Goal: Information Seeking & Learning: Learn about a topic

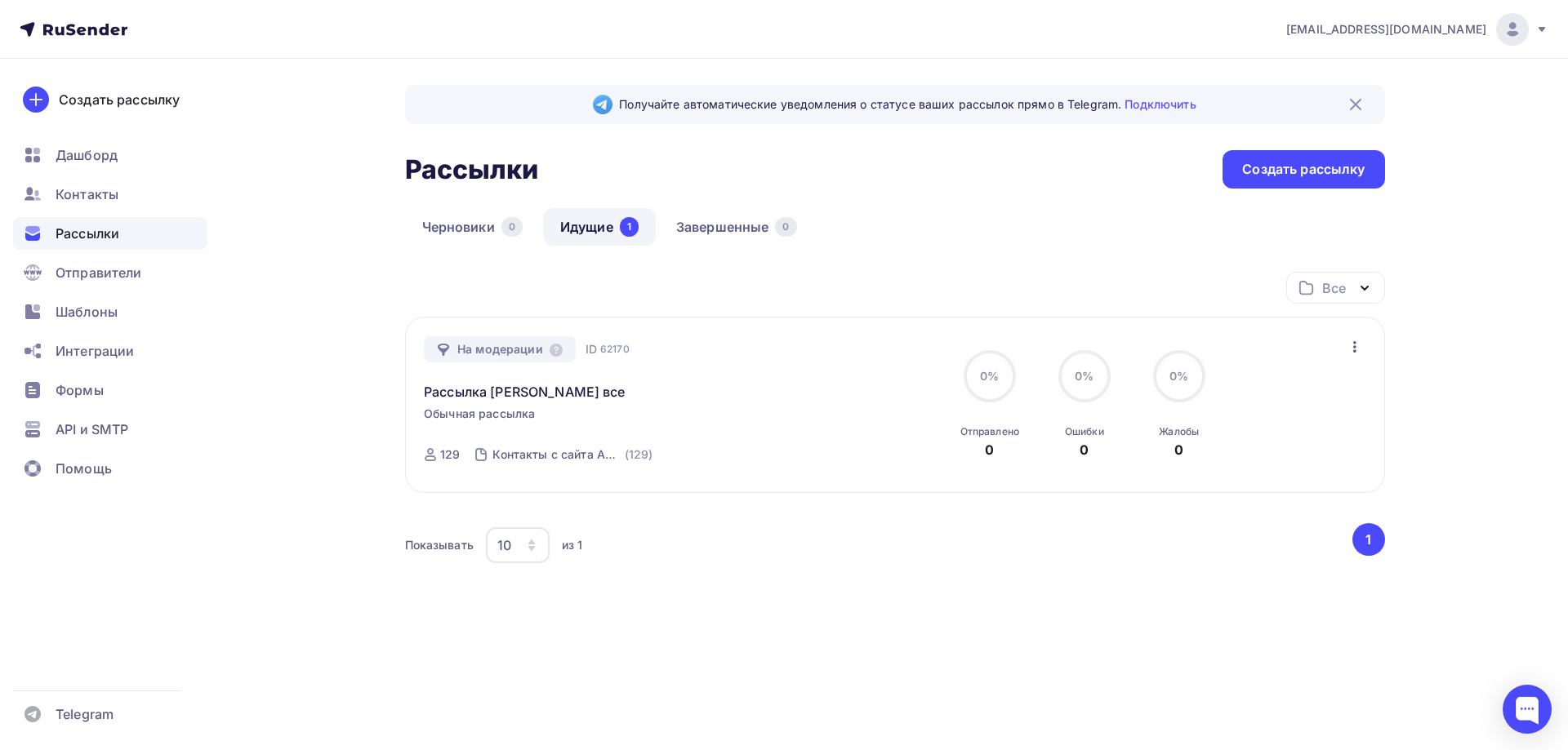
click at [599, 212] on link "Идущие 1" at bounding box center [600, 227] width 113 height 38
click at [1515, 20] on img at bounding box center [1513, 30] width 20 height 20
click at [1360, 70] on link "Аккаунт" at bounding box center [1401, 72] width 275 height 32
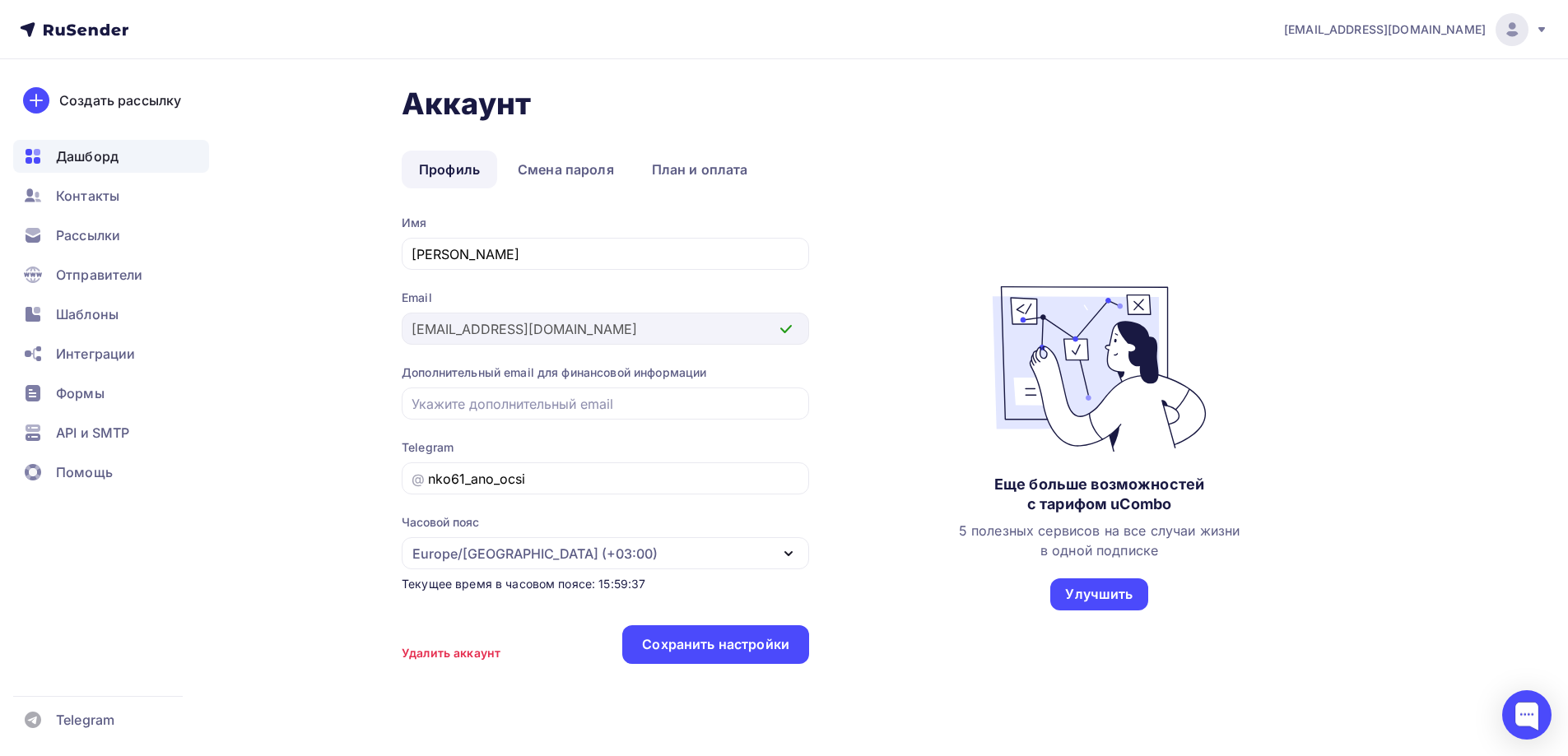
click at [106, 172] on div "Дашборд" at bounding box center [111, 156] width 196 height 32
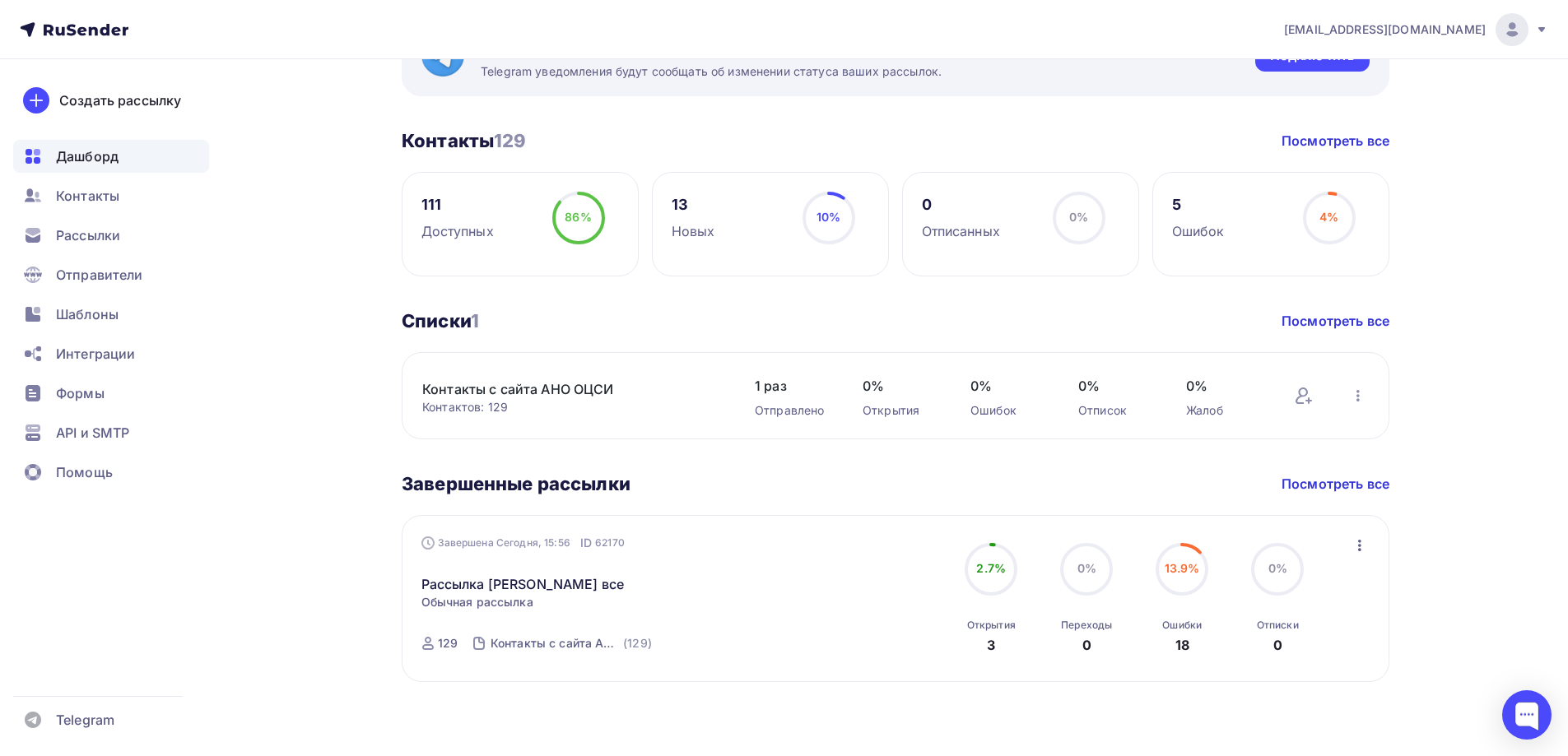
scroll to position [350, 0]
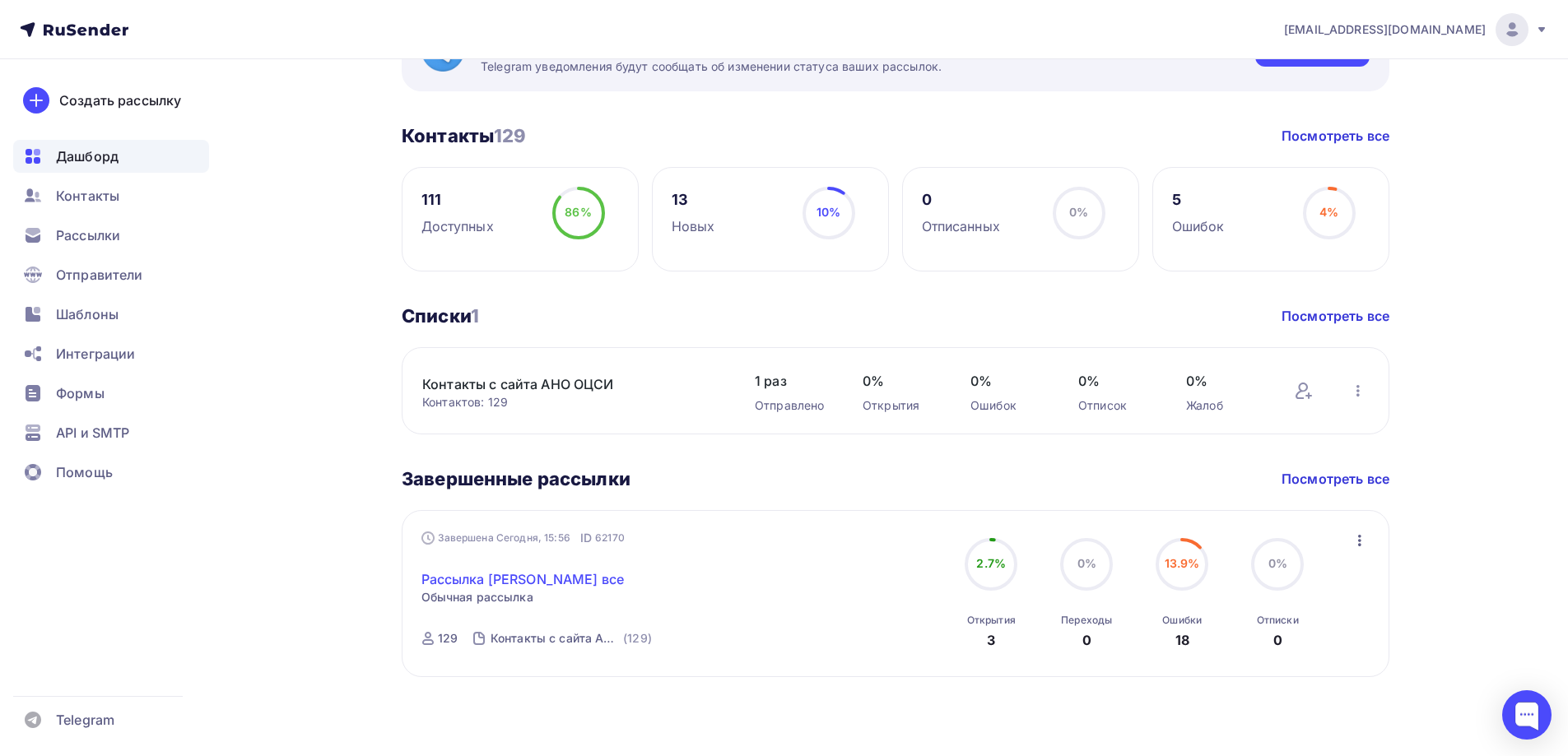
click at [537, 572] on link "Рассылка АНО ОЦСИ все" at bounding box center [522, 579] width 203 height 20
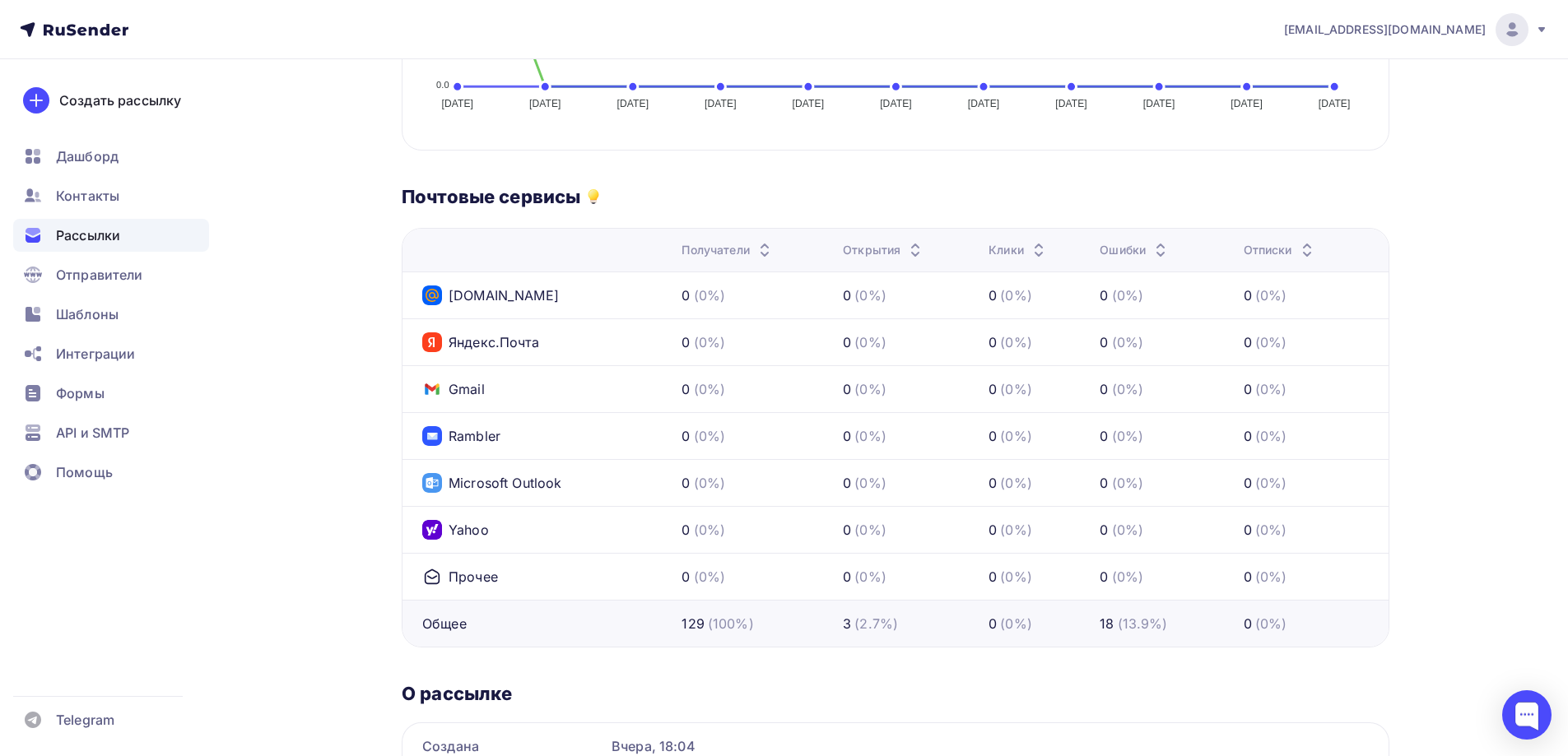
scroll to position [493, 0]
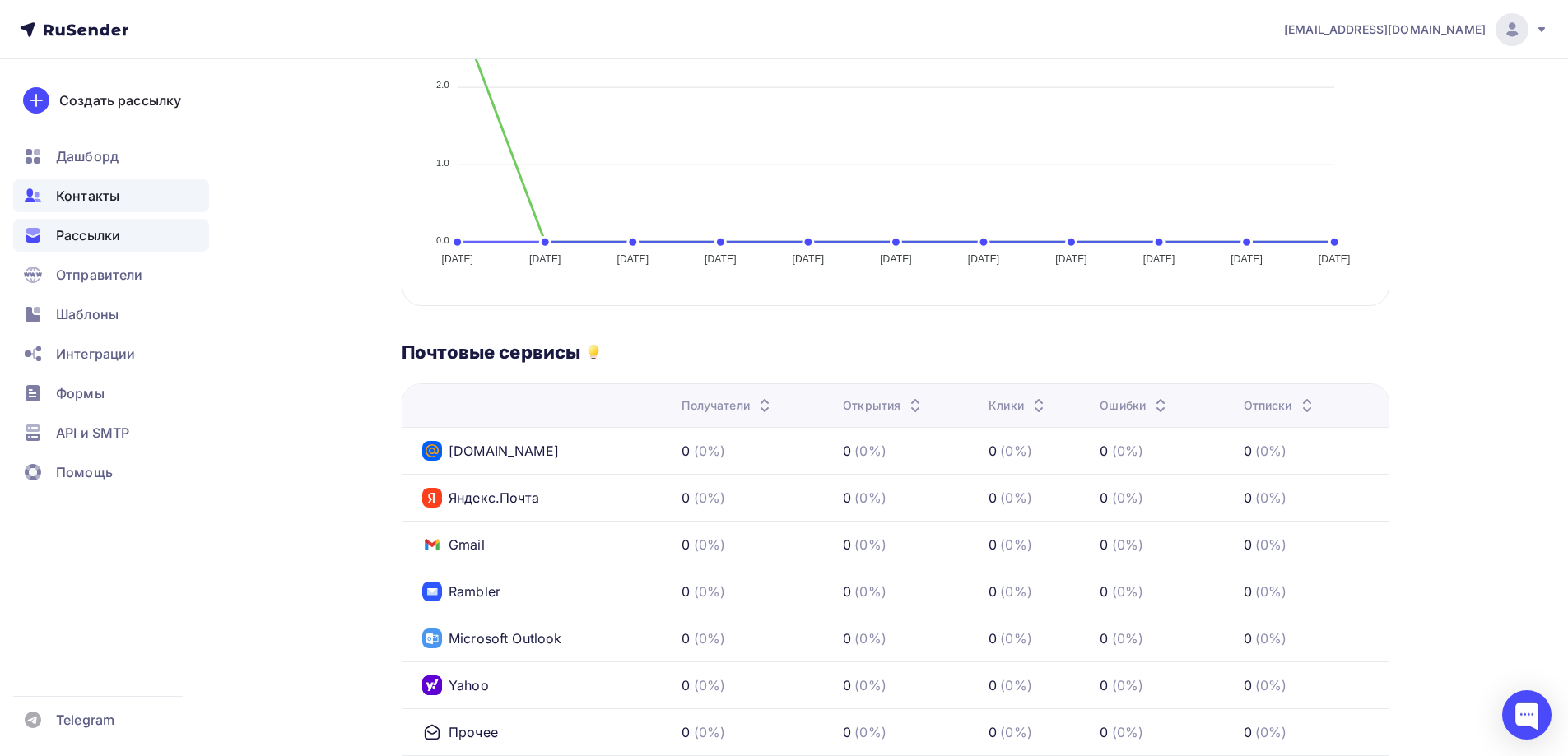
click at [91, 198] on span "Контакты" at bounding box center [88, 196] width 63 height 20
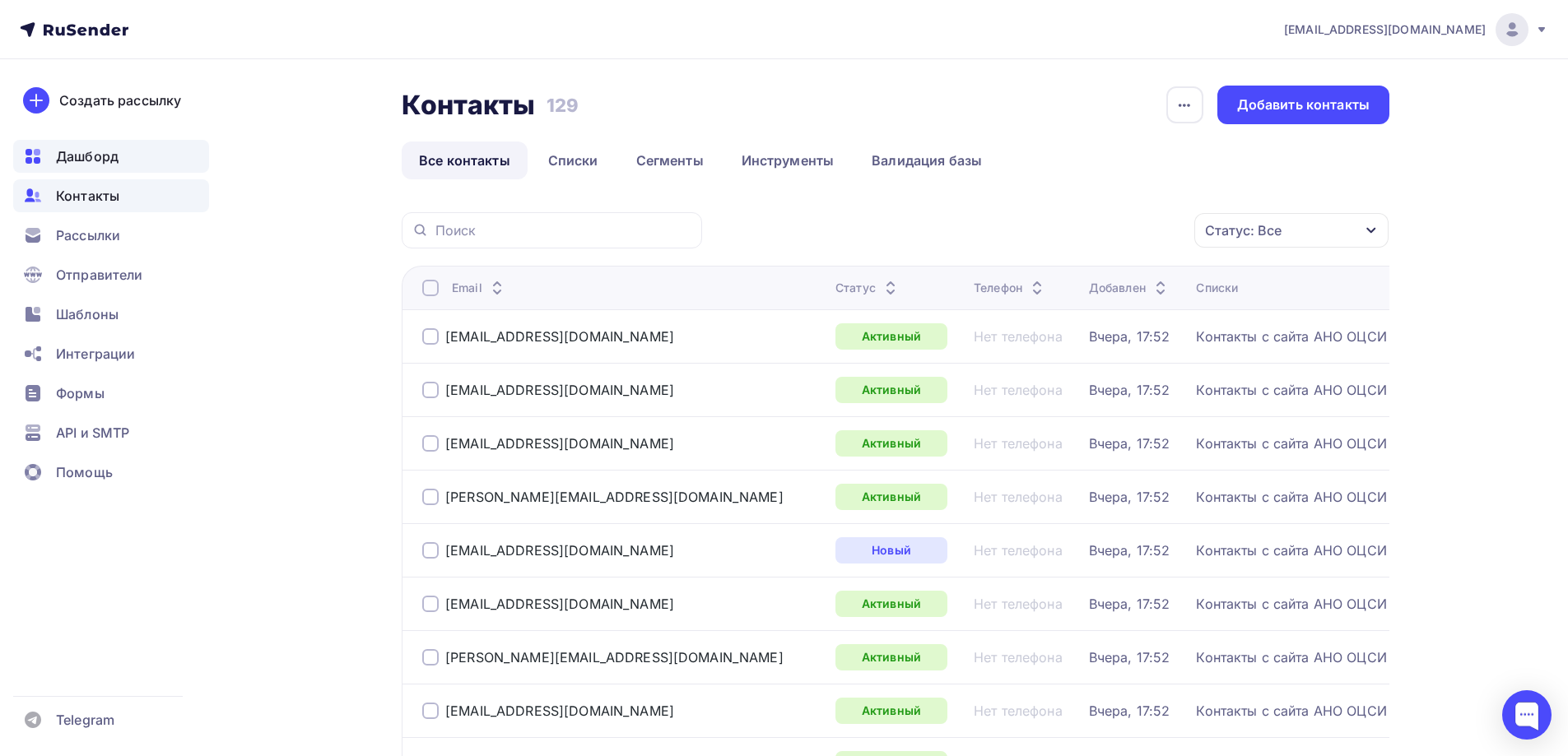
click at [97, 153] on span "Дашборд" at bounding box center [87, 156] width 62 height 20
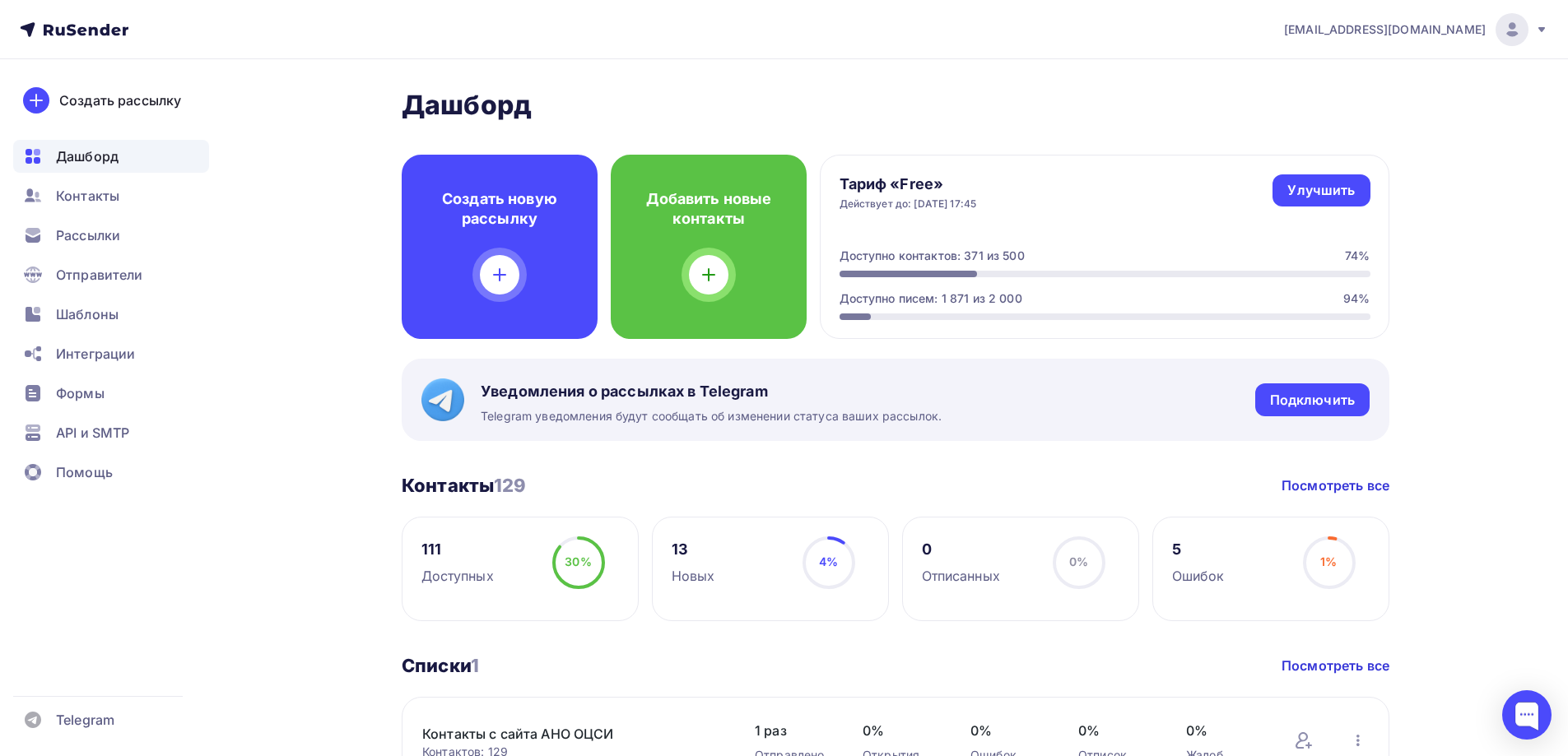
scroll to position [329, 0]
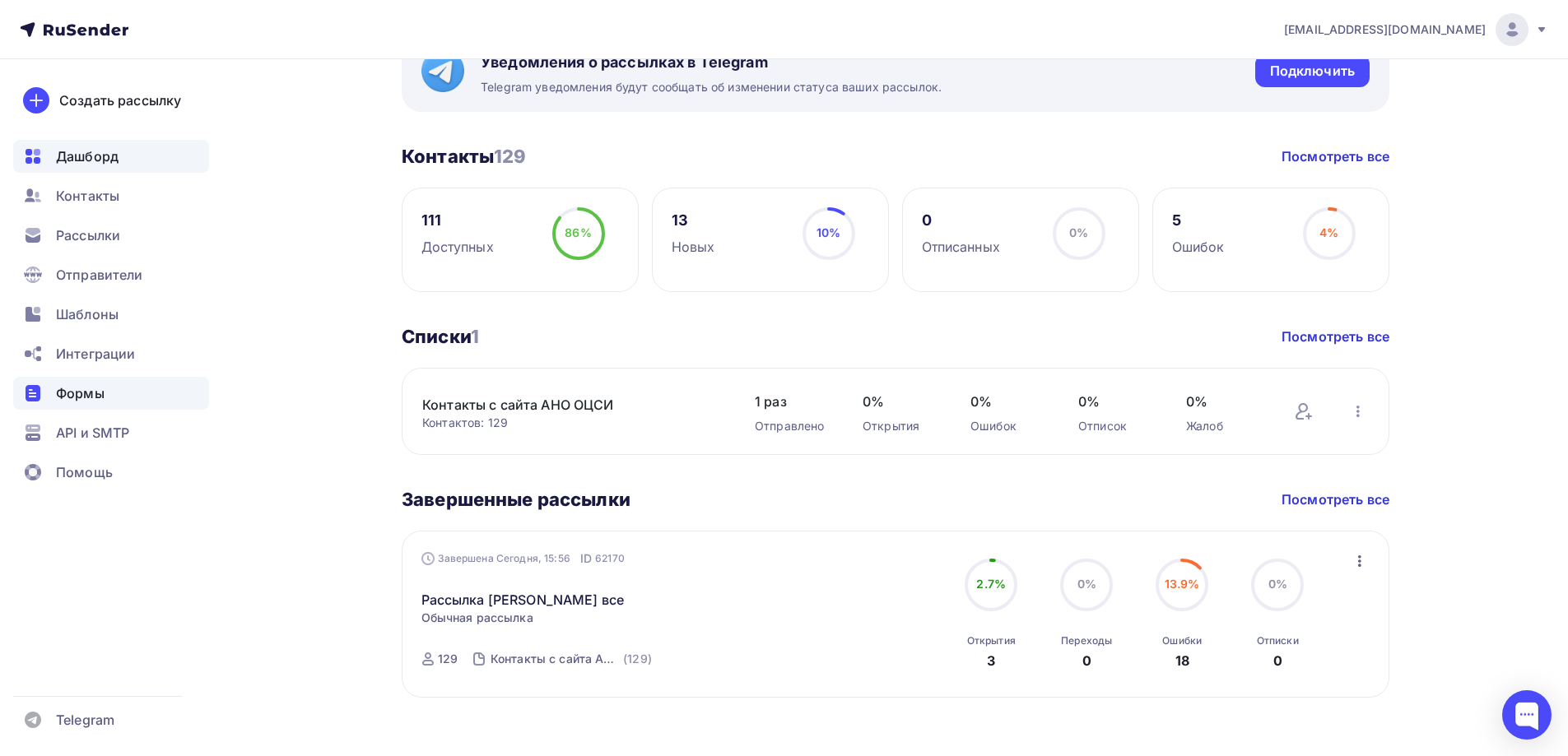
click at [67, 380] on div "Формы" at bounding box center [111, 393] width 196 height 32
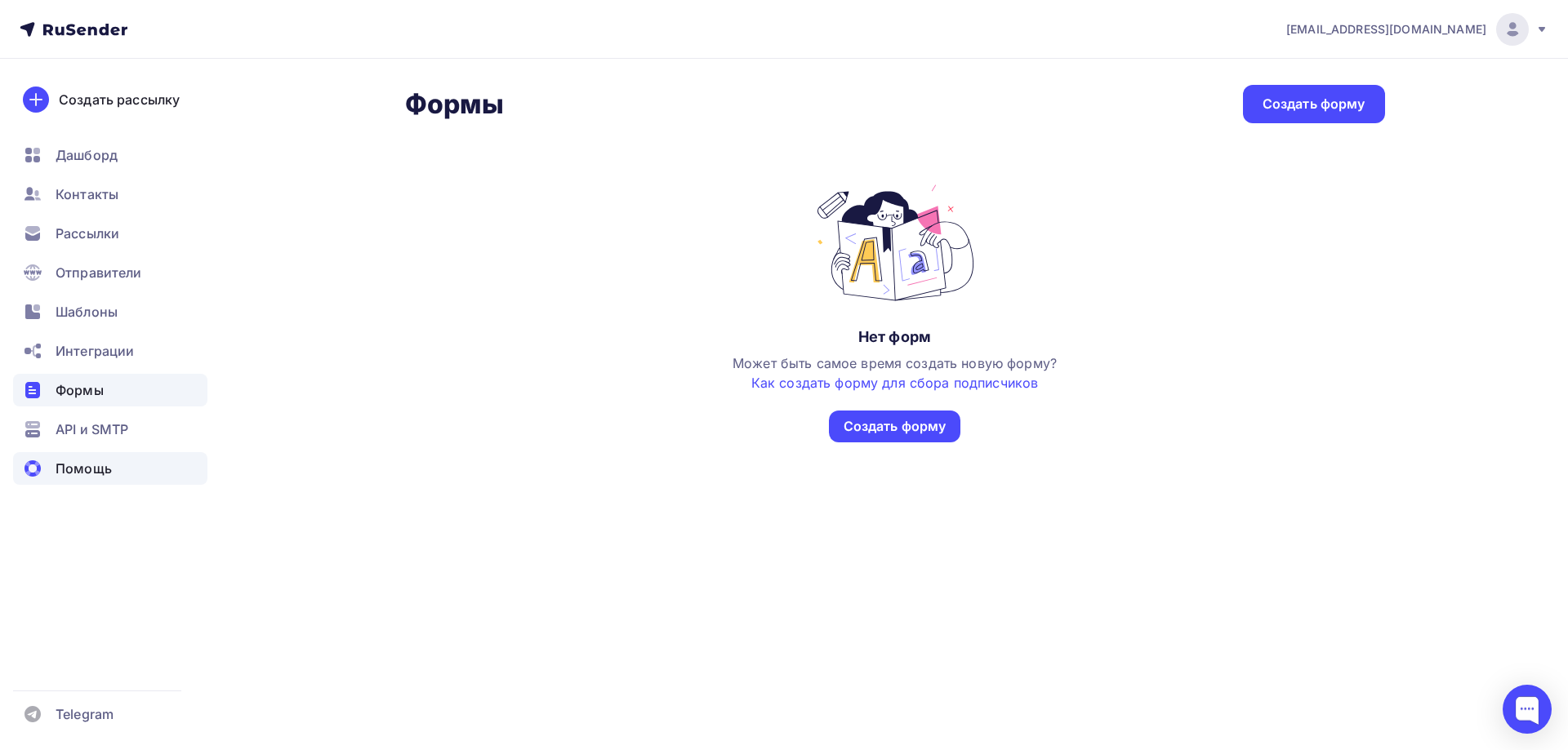
click at [104, 466] on span "Помощь" at bounding box center [83, 469] width 56 height 20
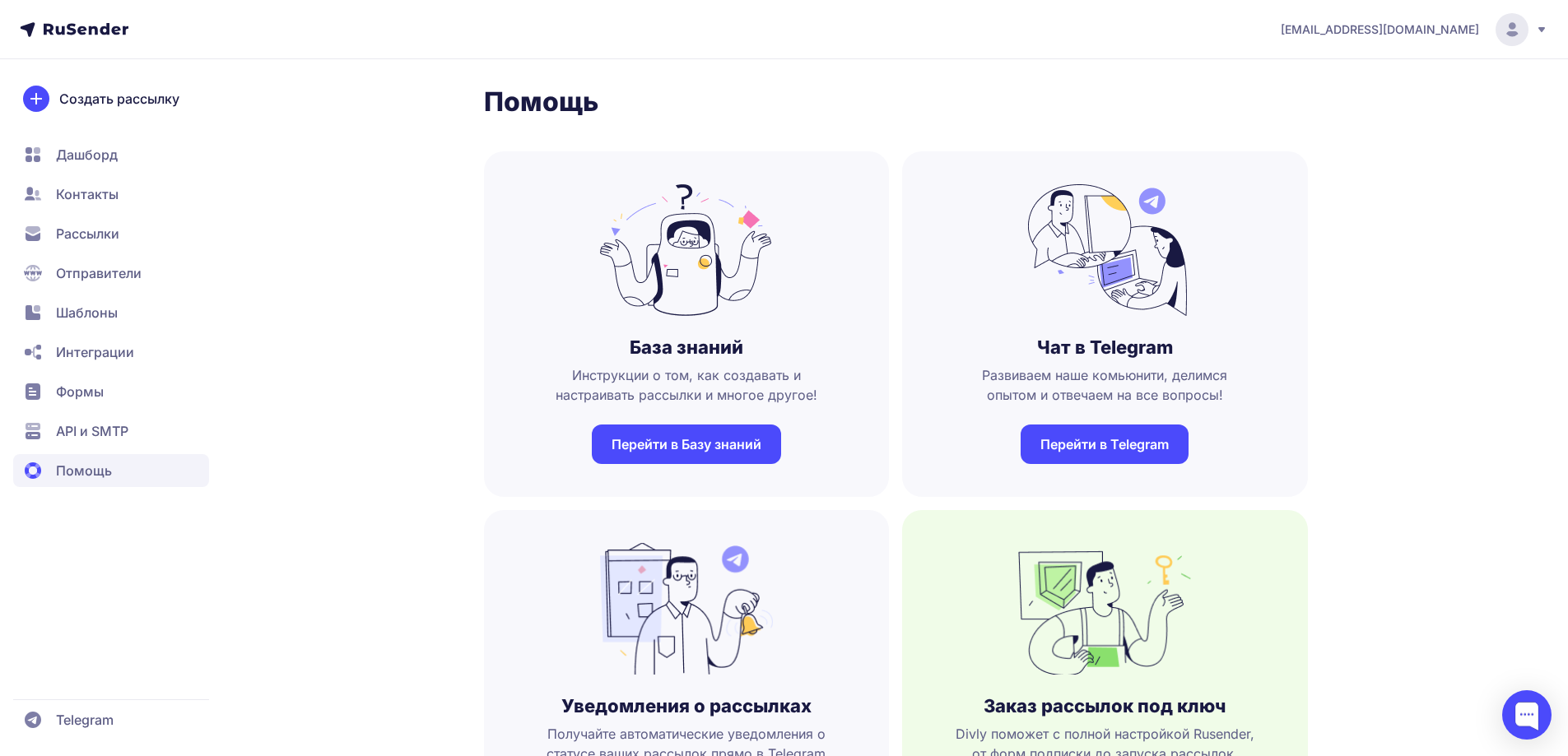
click at [111, 201] on span "Контакты" at bounding box center [87, 194] width 62 height 20
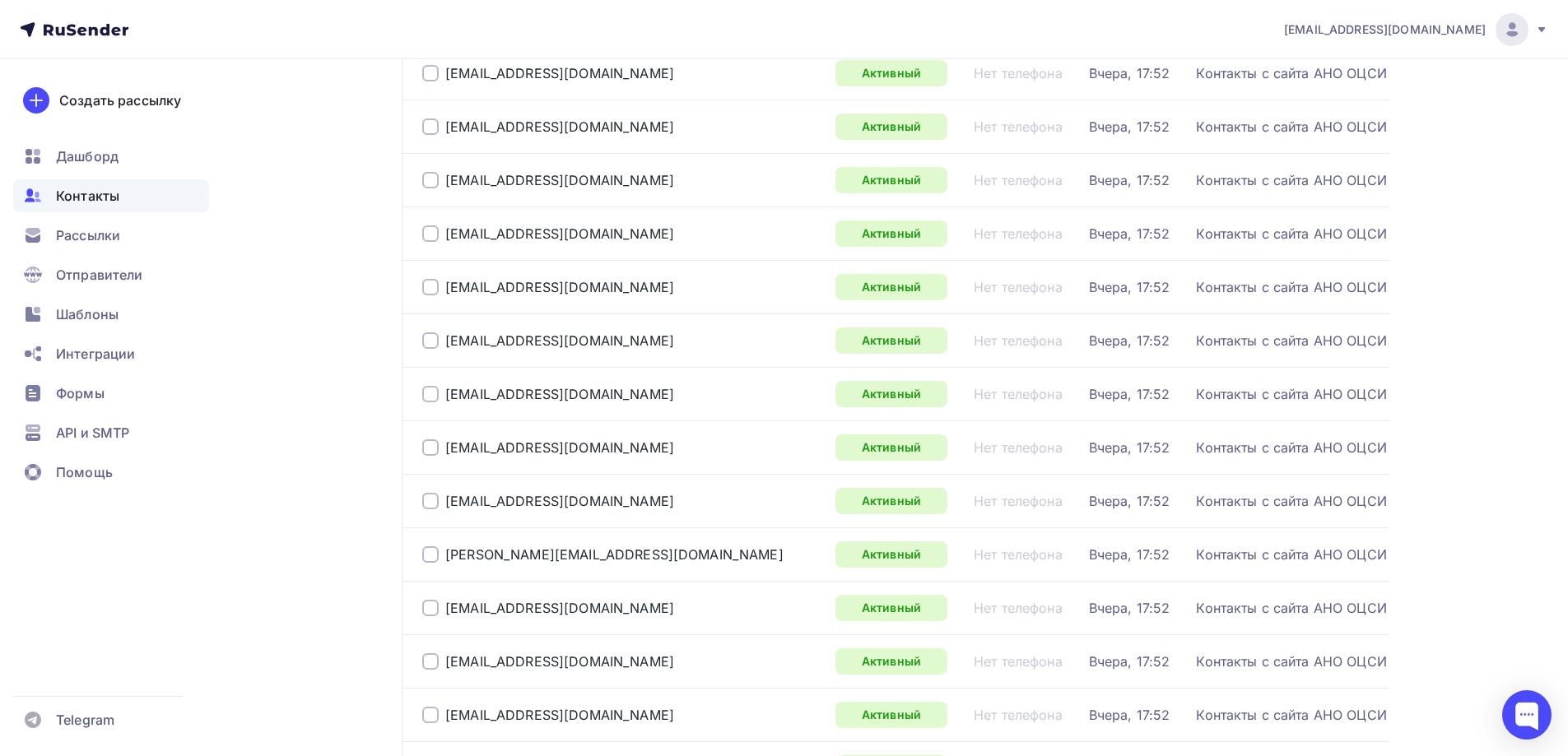
scroll to position [2387, 0]
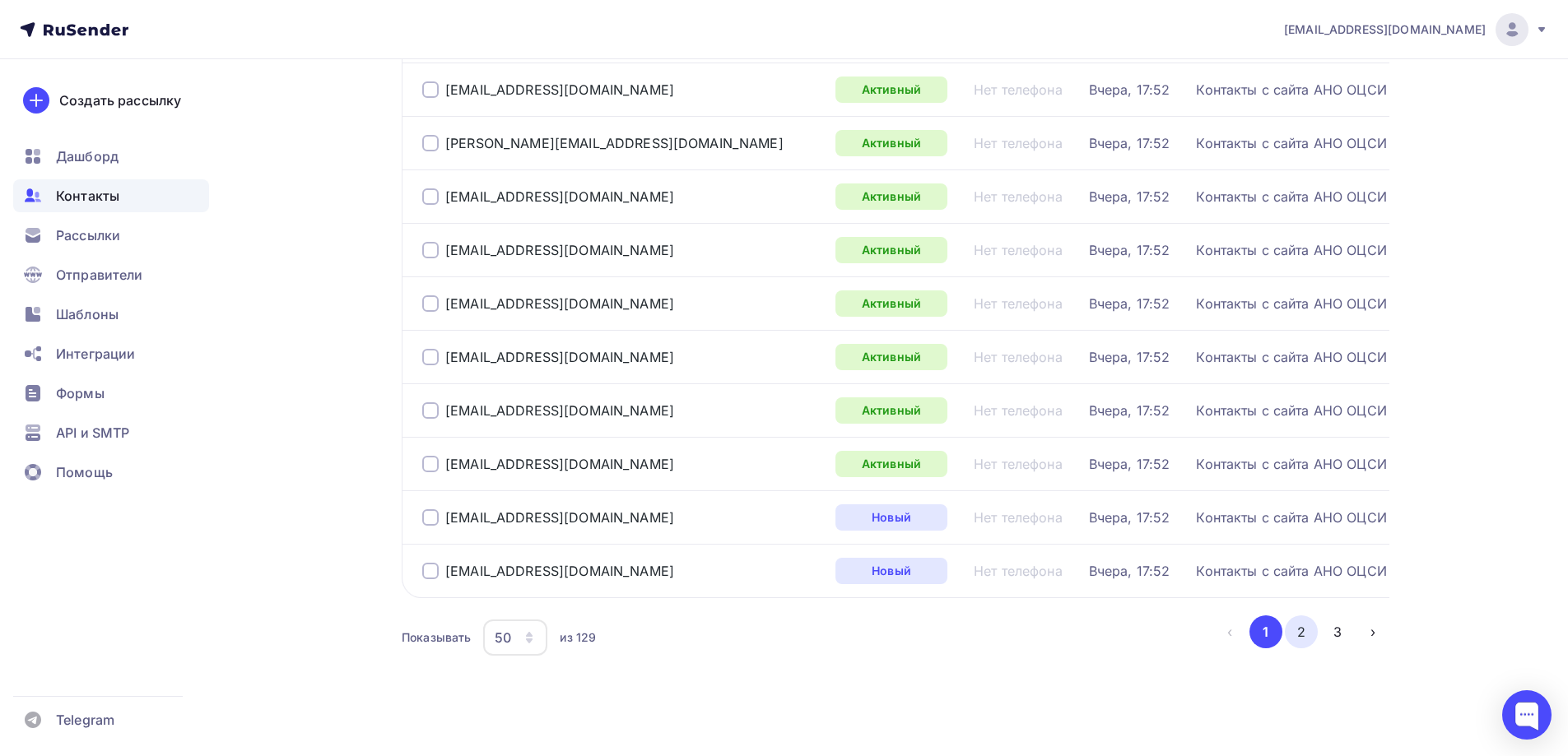
click at [1303, 633] on button "2" at bounding box center [1301, 632] width 32 height 32
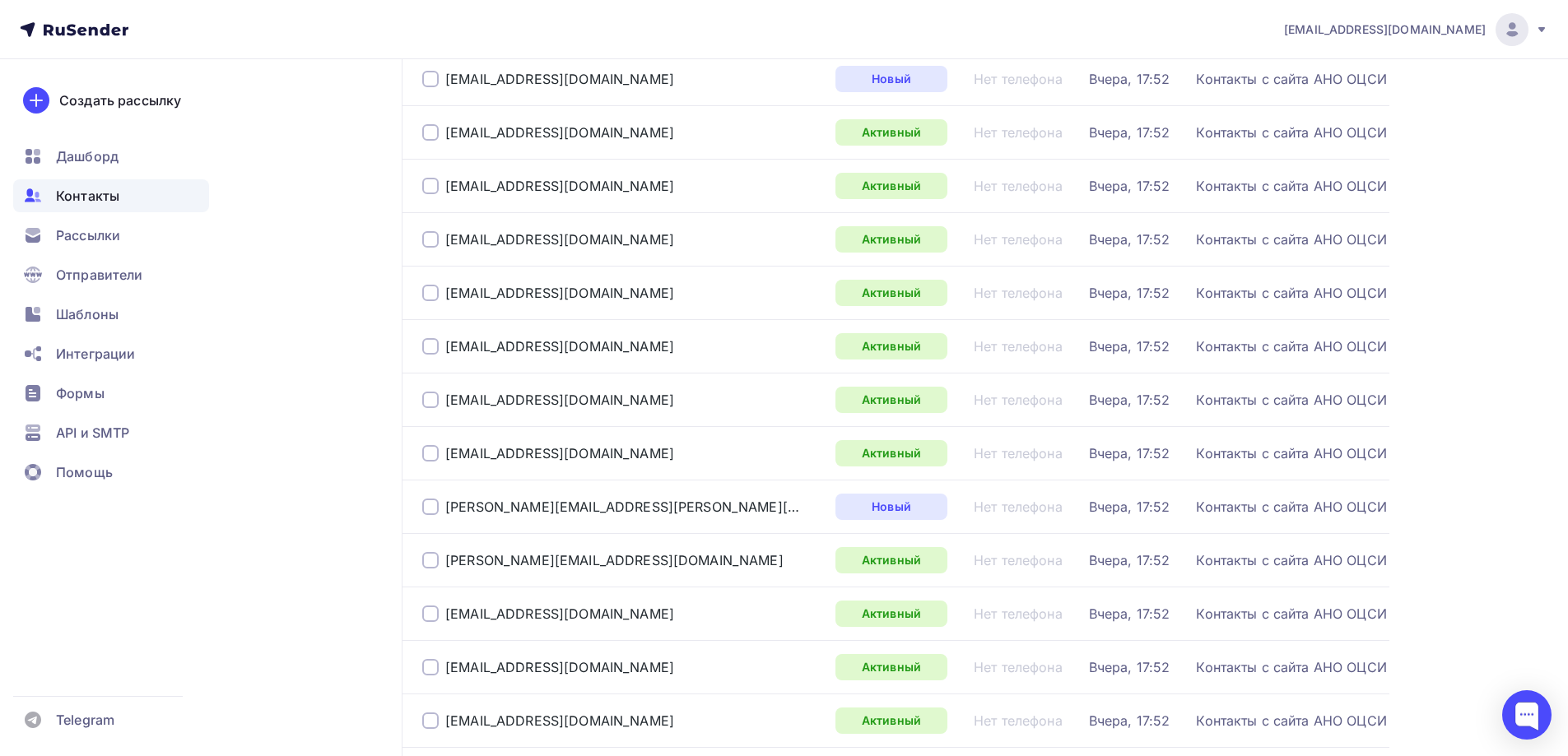
scroll to position [2397, 0]
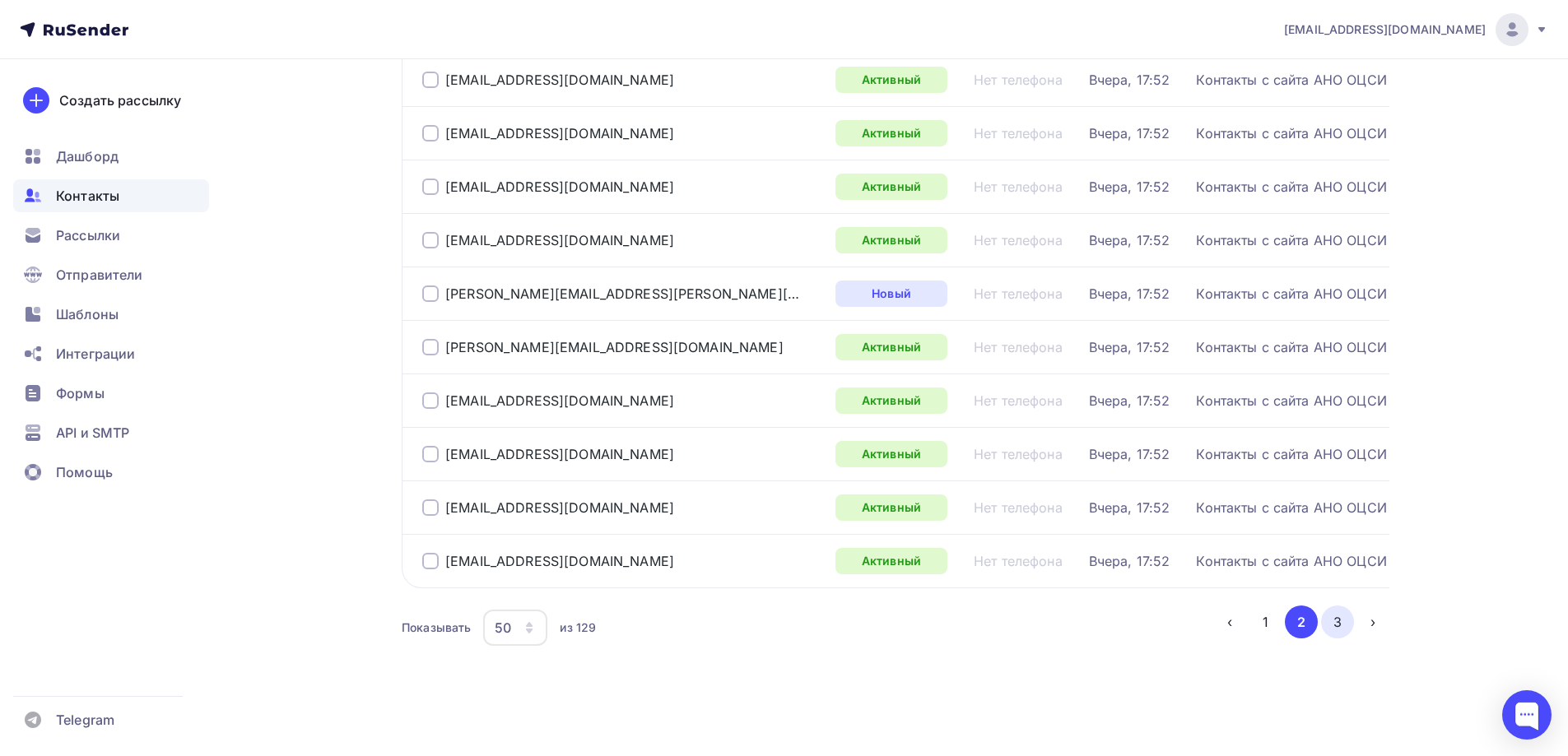
click at [1344, 627] on button "3" at bounding box center [1337, 622] width 32 height 32
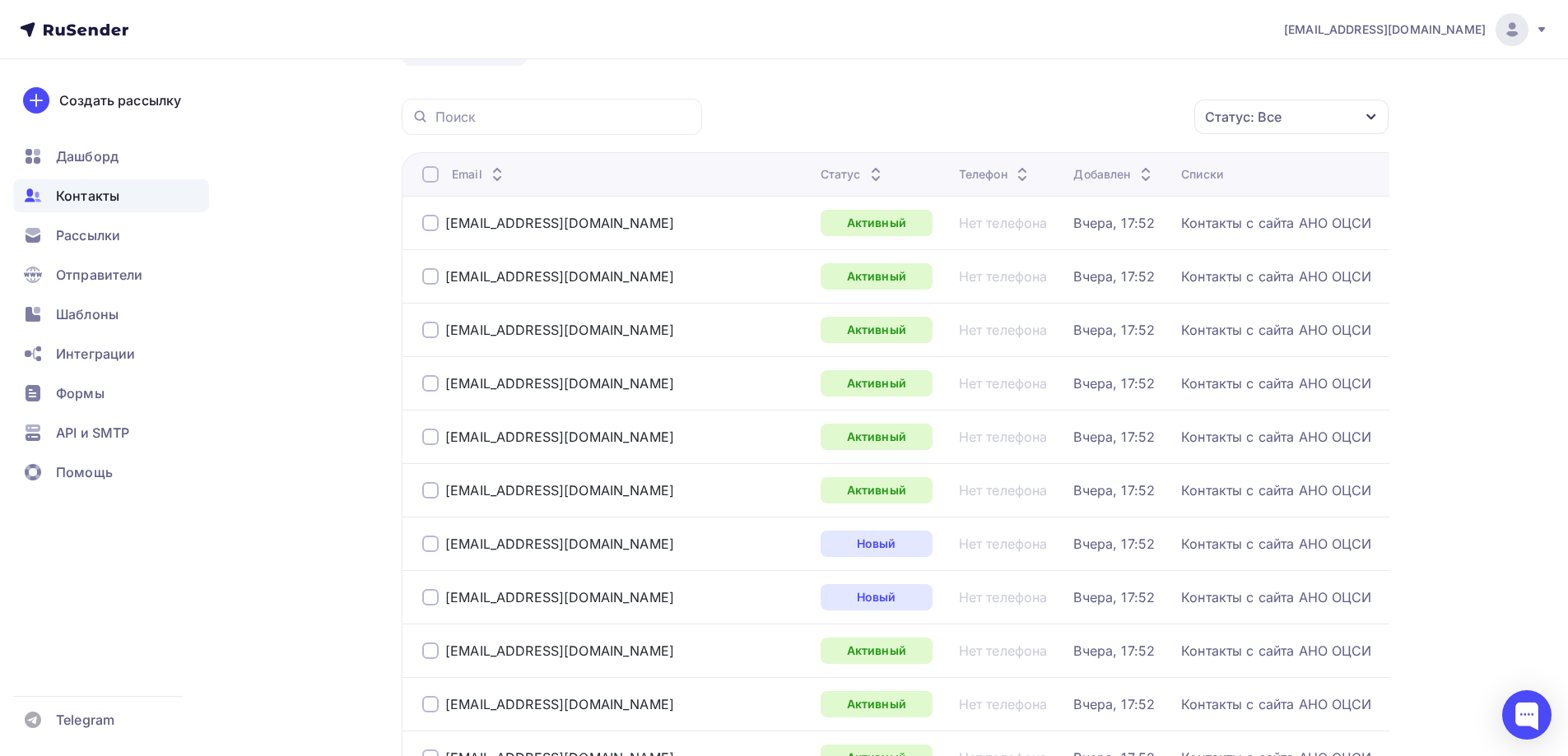
scroll to position [0, 0]
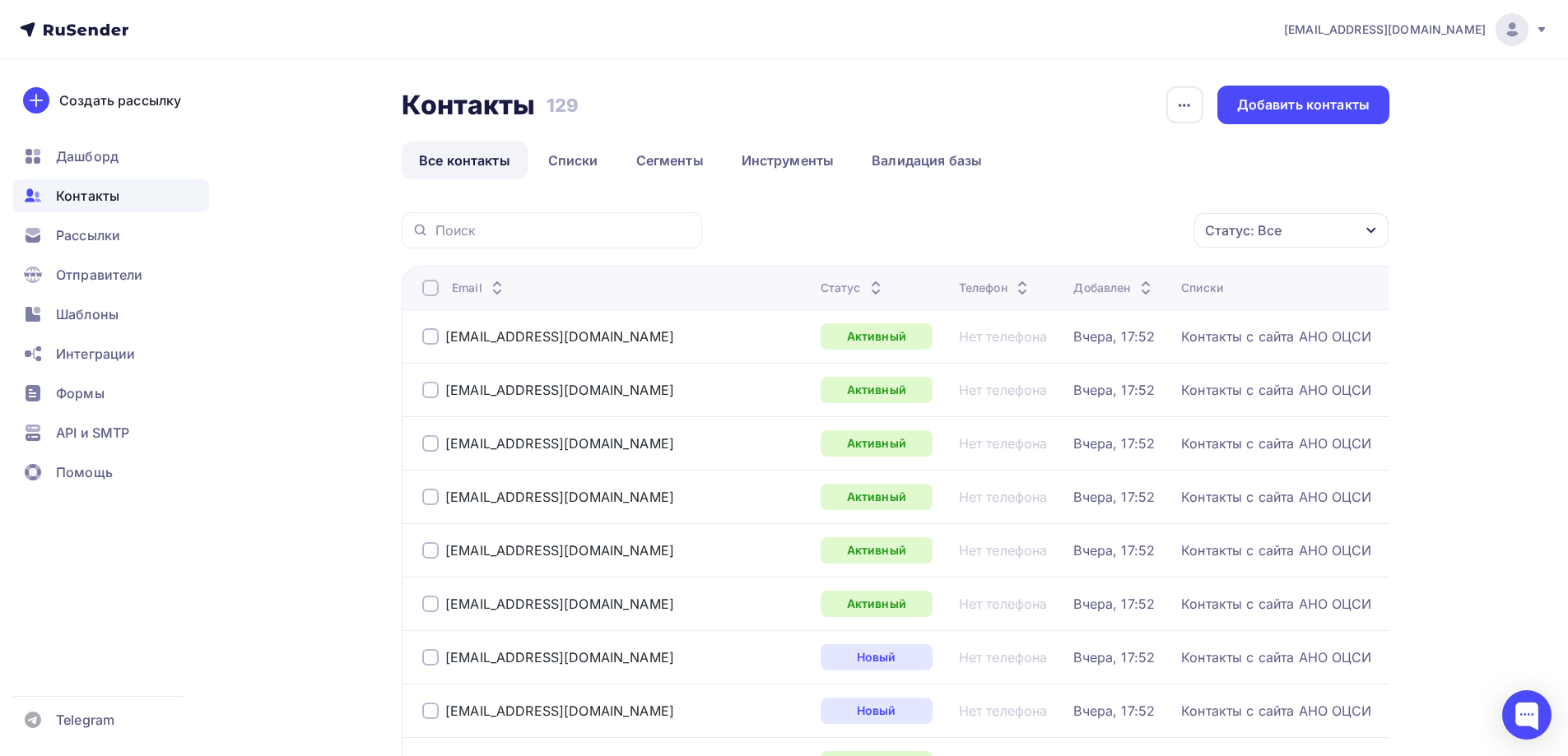
click at [1454, 19] on div "[EMAIL_ADDRESS][DOMAIN_NAME]" at bounding box center [1416, 30] width 264 height 32
click at [1324, 61] on link "Аккаунт" at bounding box center [1400, 72] width 277 height 32
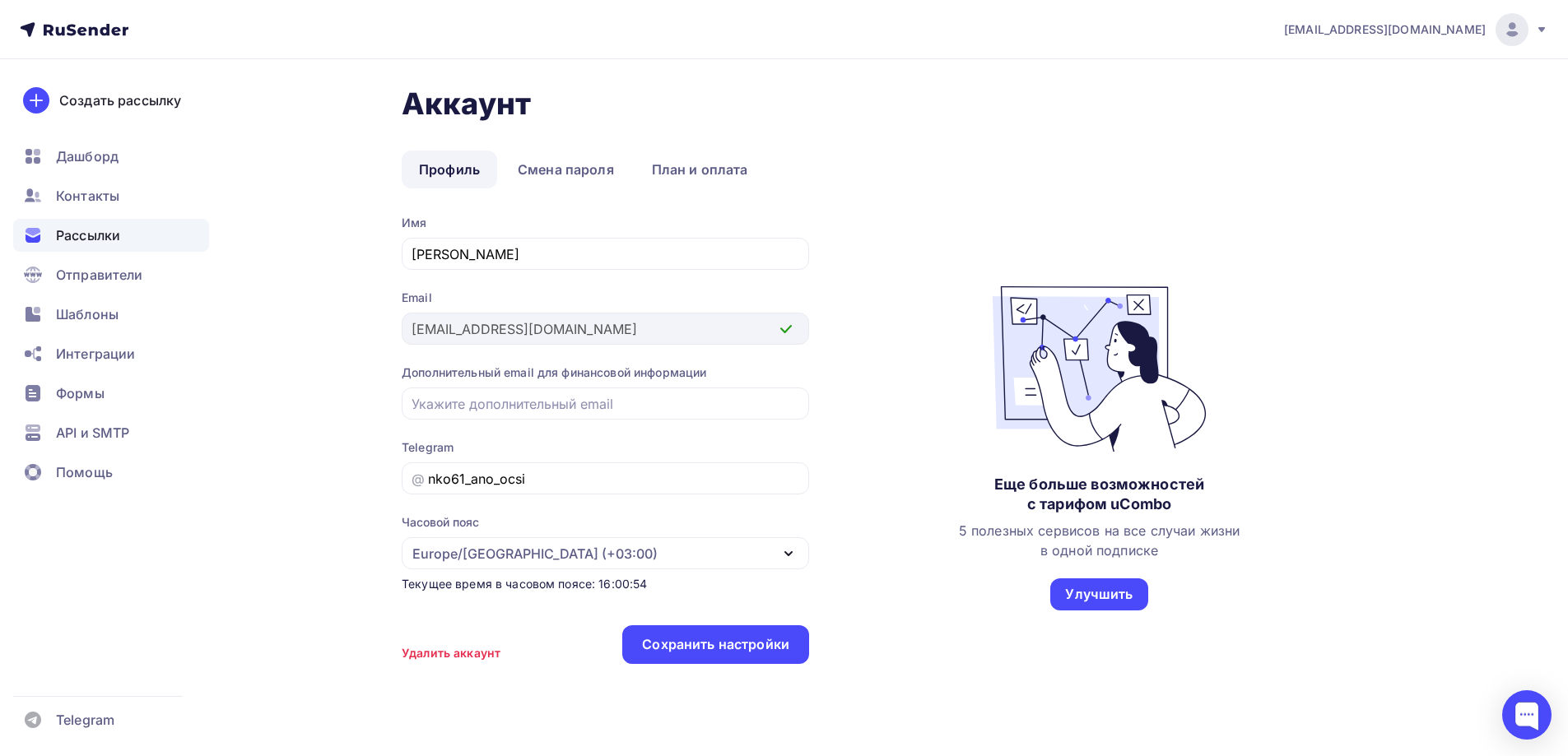
click at [83, 236] on span "Рассылки" at bounding box center [88, 235] width 64 height 20
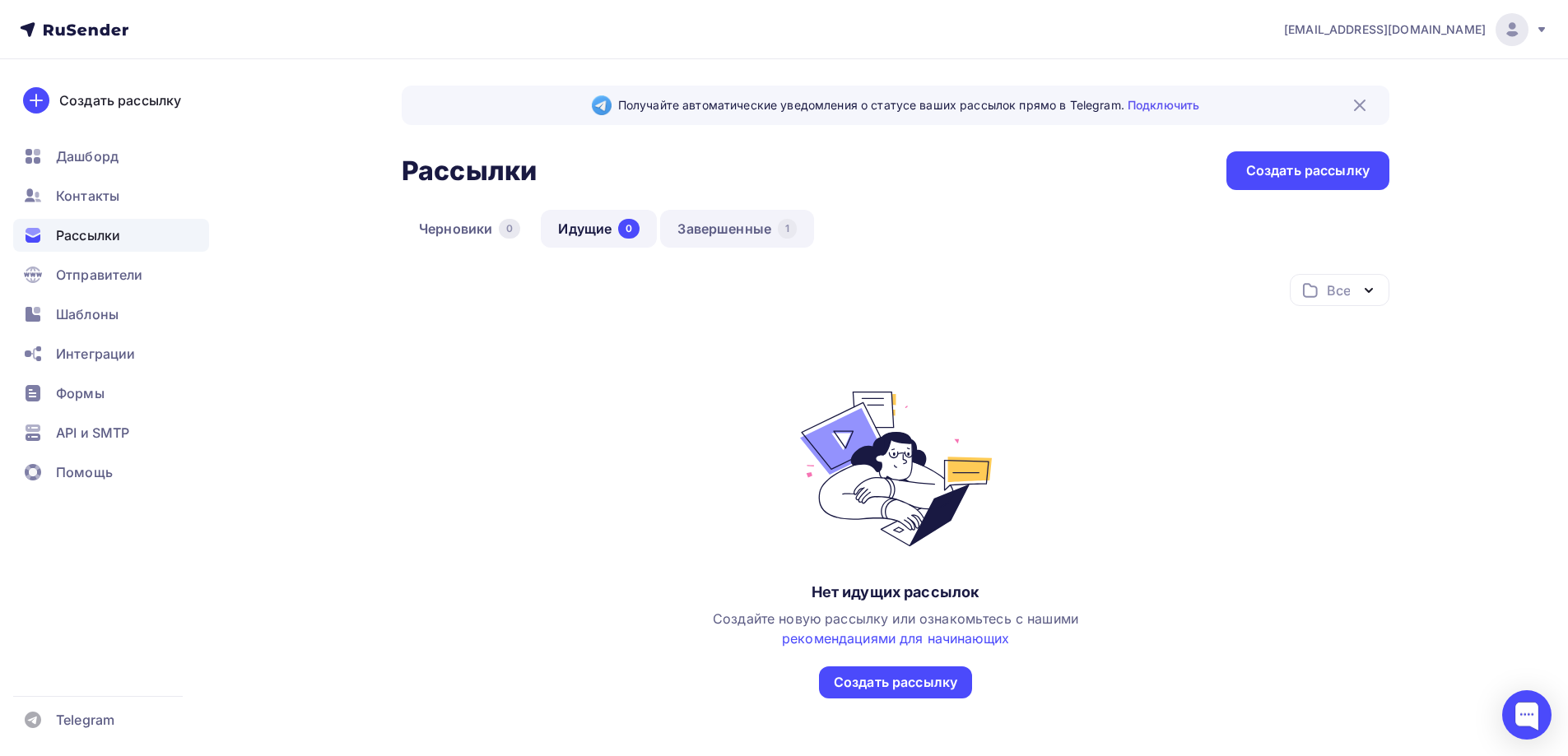
click at [723, 230] on link "Завершенные 1" at bounding box center [737, 229] width 154 height 38
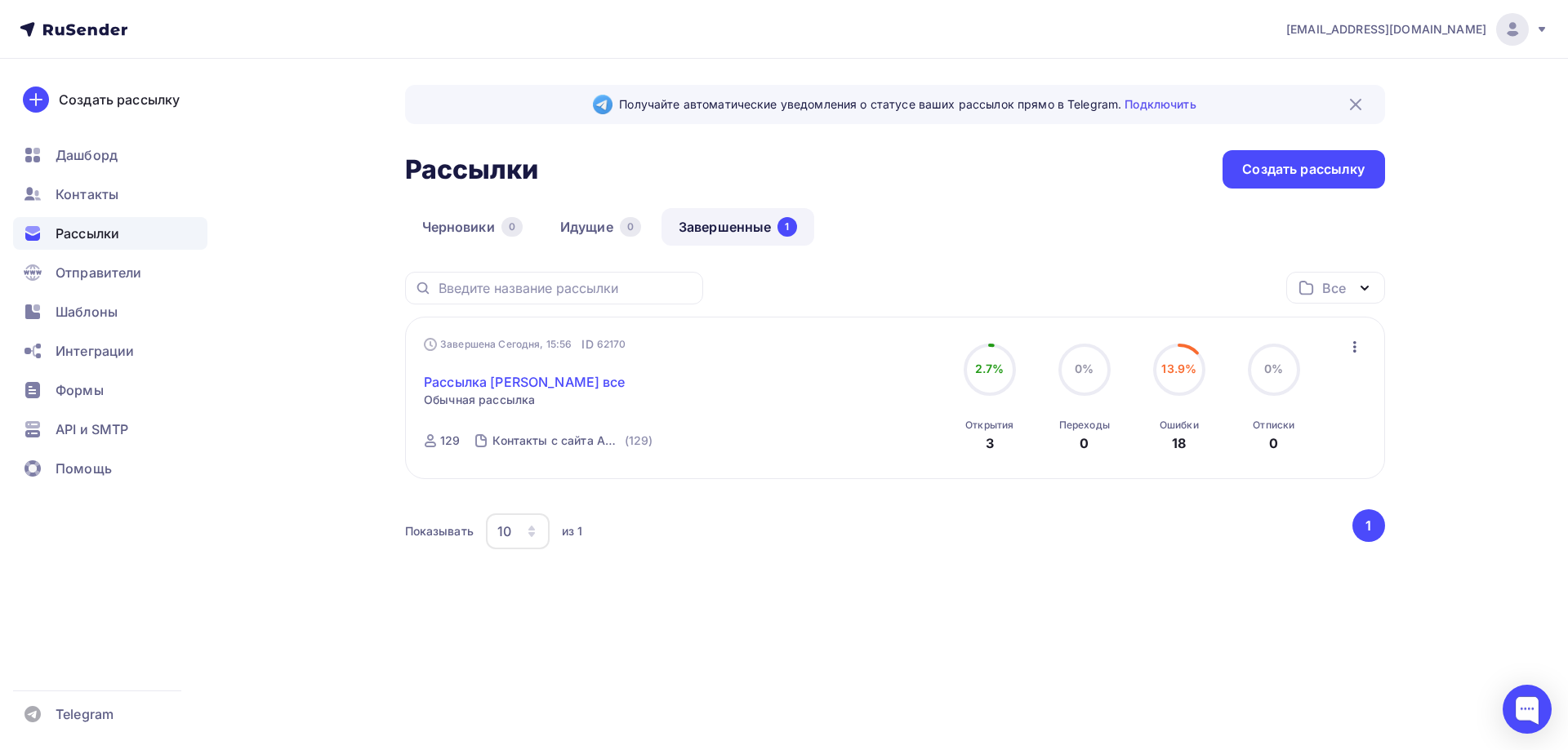
click at [465, 383] on link "Рассылка АНО ОЦСИ все" at bounding box center [524, 382] width 201 height 20
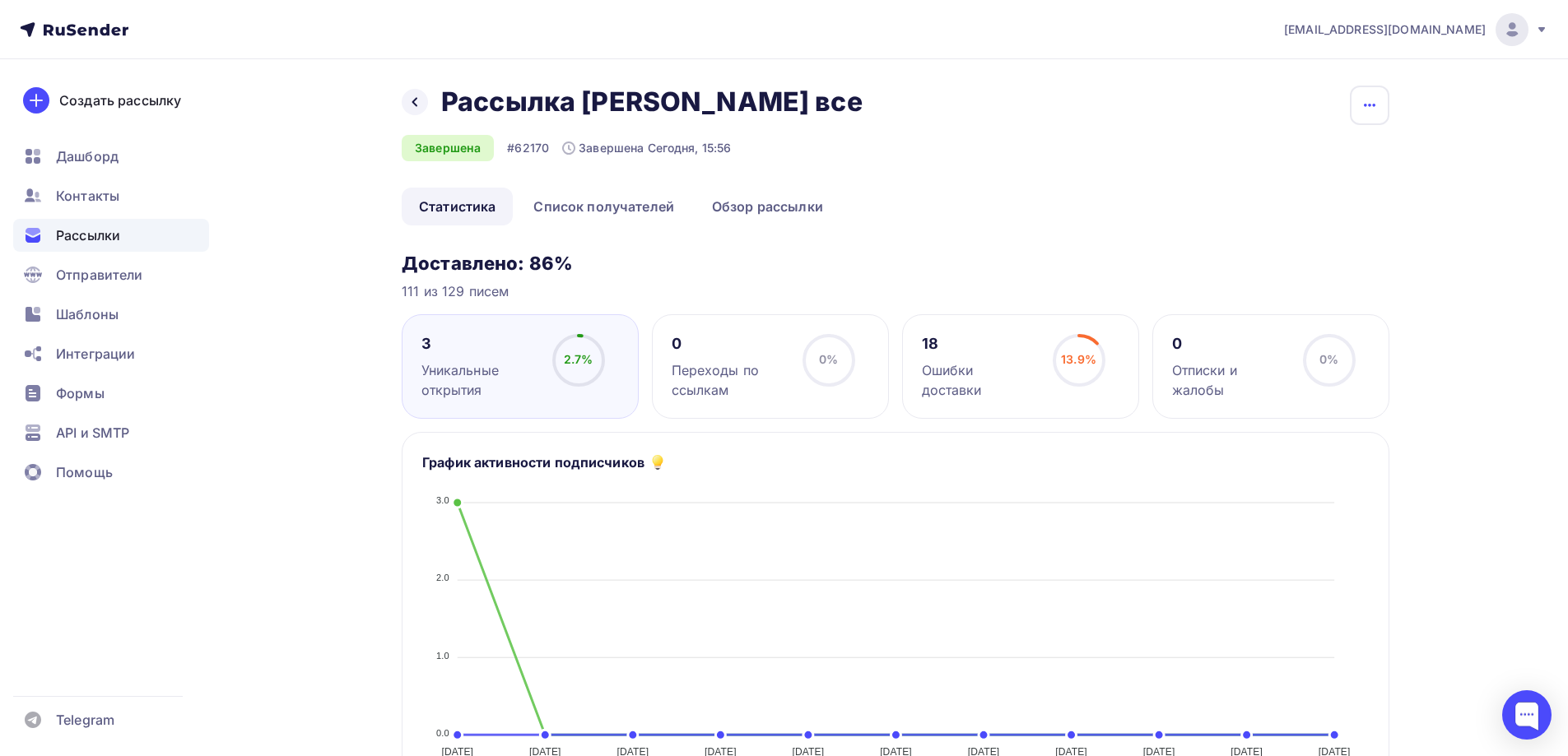
click at [1377, 99] on icon "button" at bounding box center [1370, 106] width 20 height 20
click at [1370, 102] on icon "button" at bounding box center [1370, 106] width 20 height 20
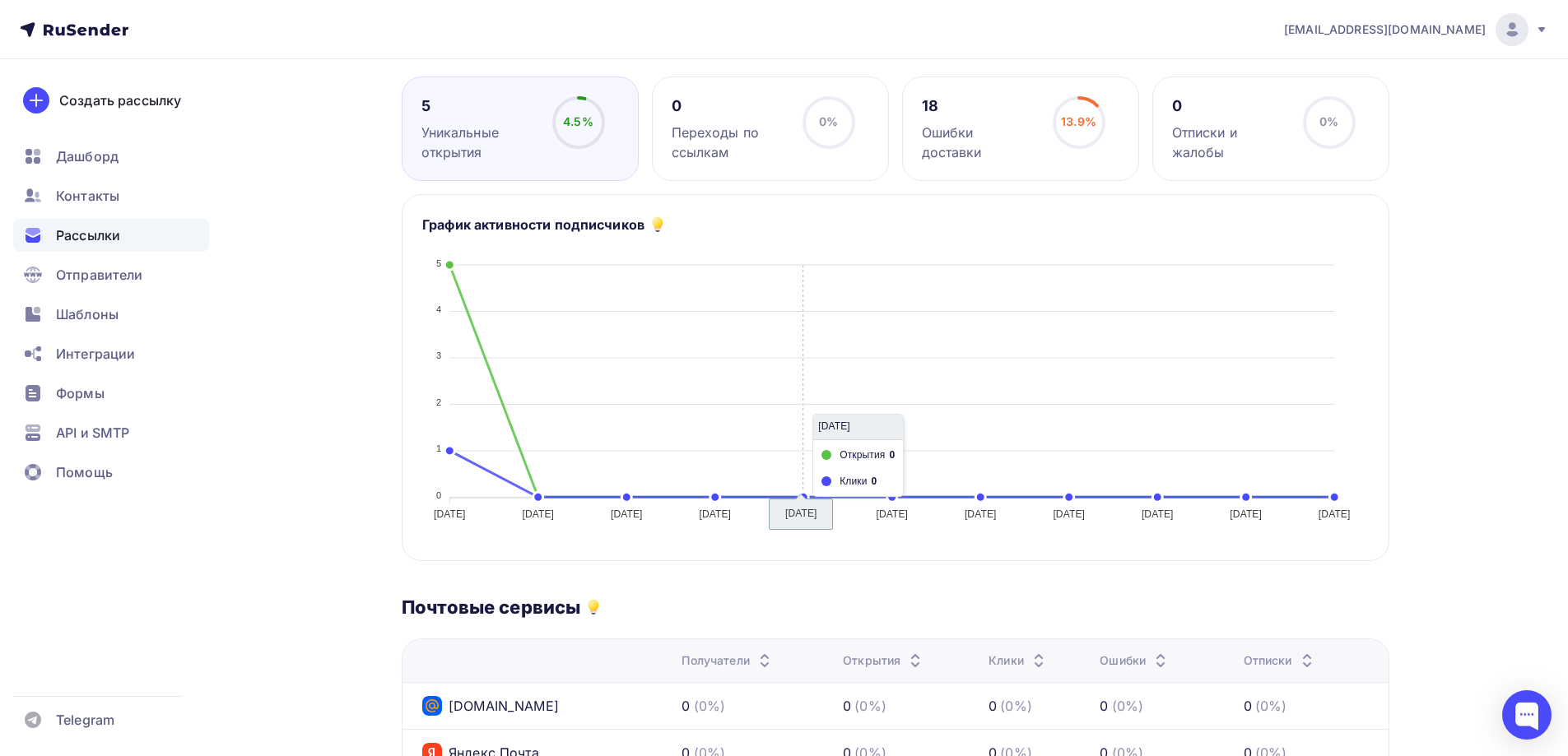
scroll to position [82, 0]
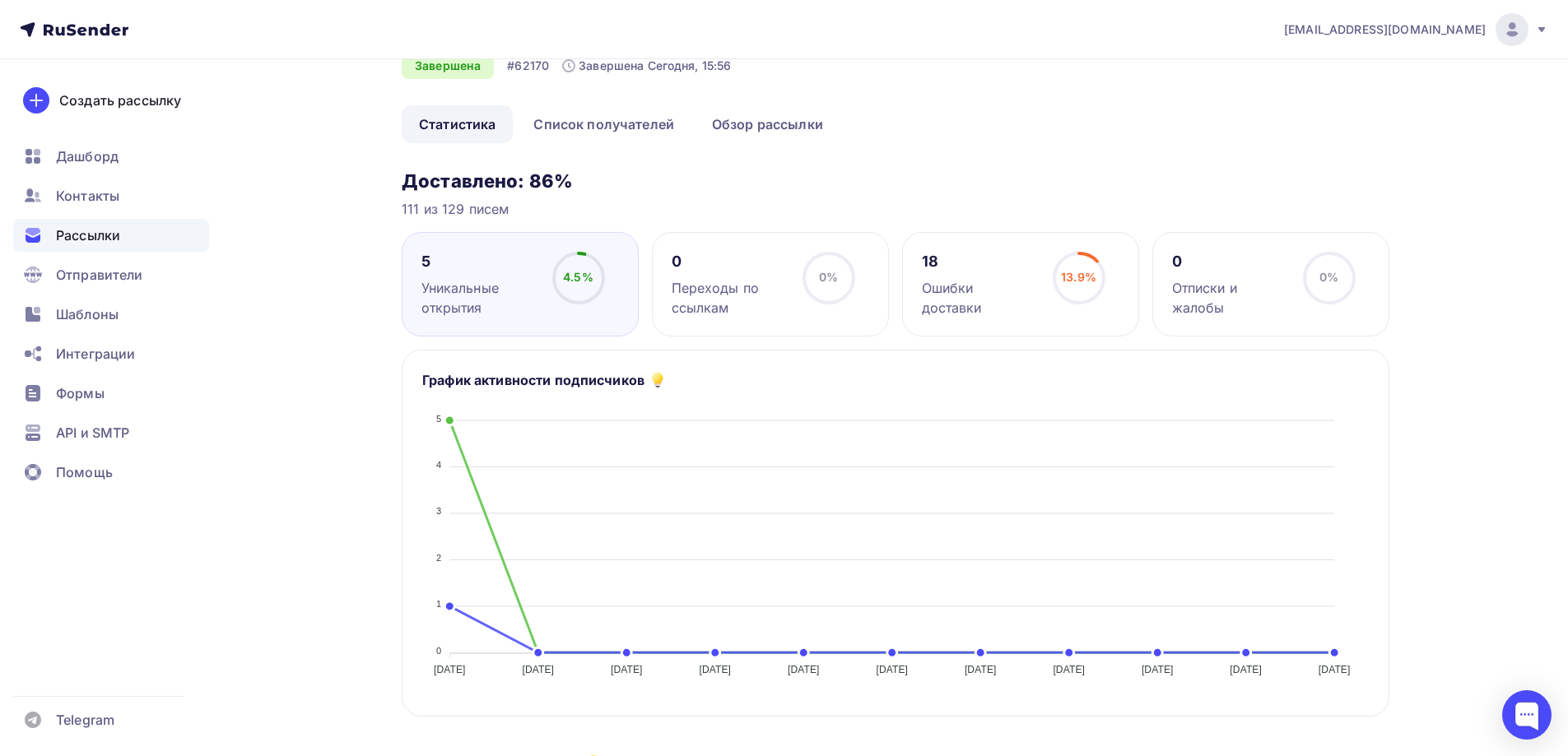
click at [1094, 293] on circle at bounding box center [1079, 278] width 50 height 50
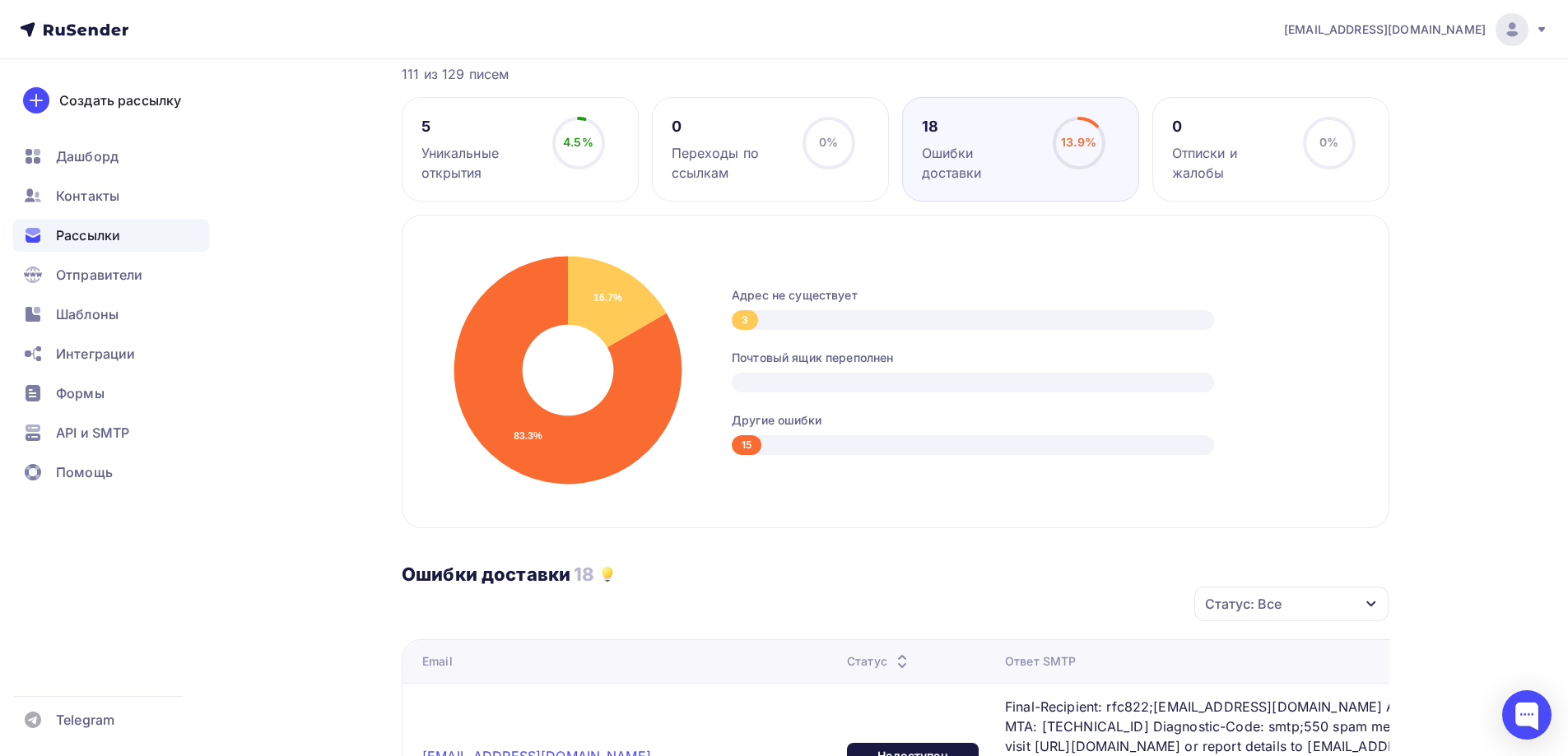
scroll to position [0, 0]
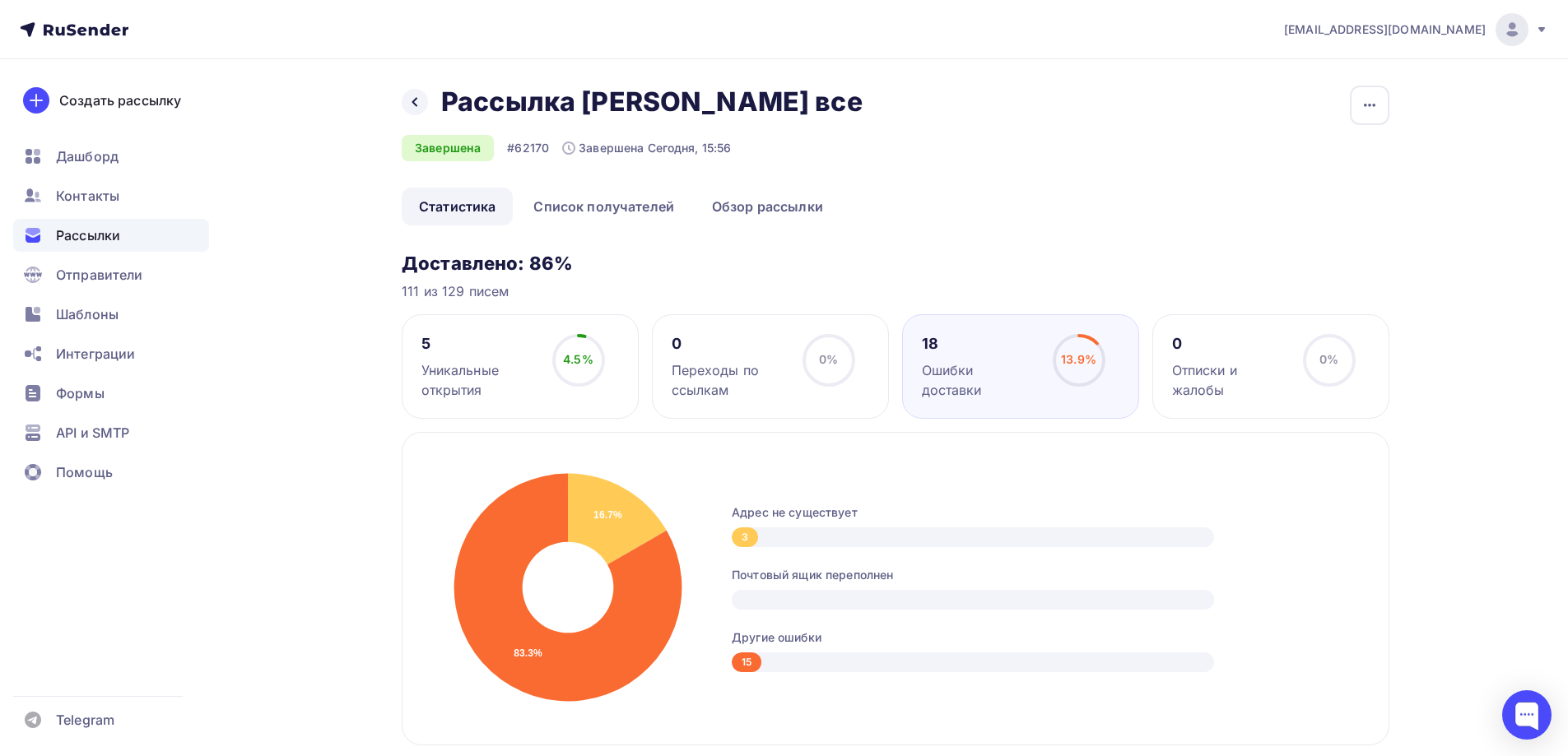
click at [90, 41] on nav "anoocsi@anoocsi.ru Аккаунт Тарифы Выйти Создать рассылку Дашборд Контакты Рассы…" at bounding box center [784, 30] width 1568 height 60
click at [90, 35] on icon at bounding box center [74, 30] width 108 height 20
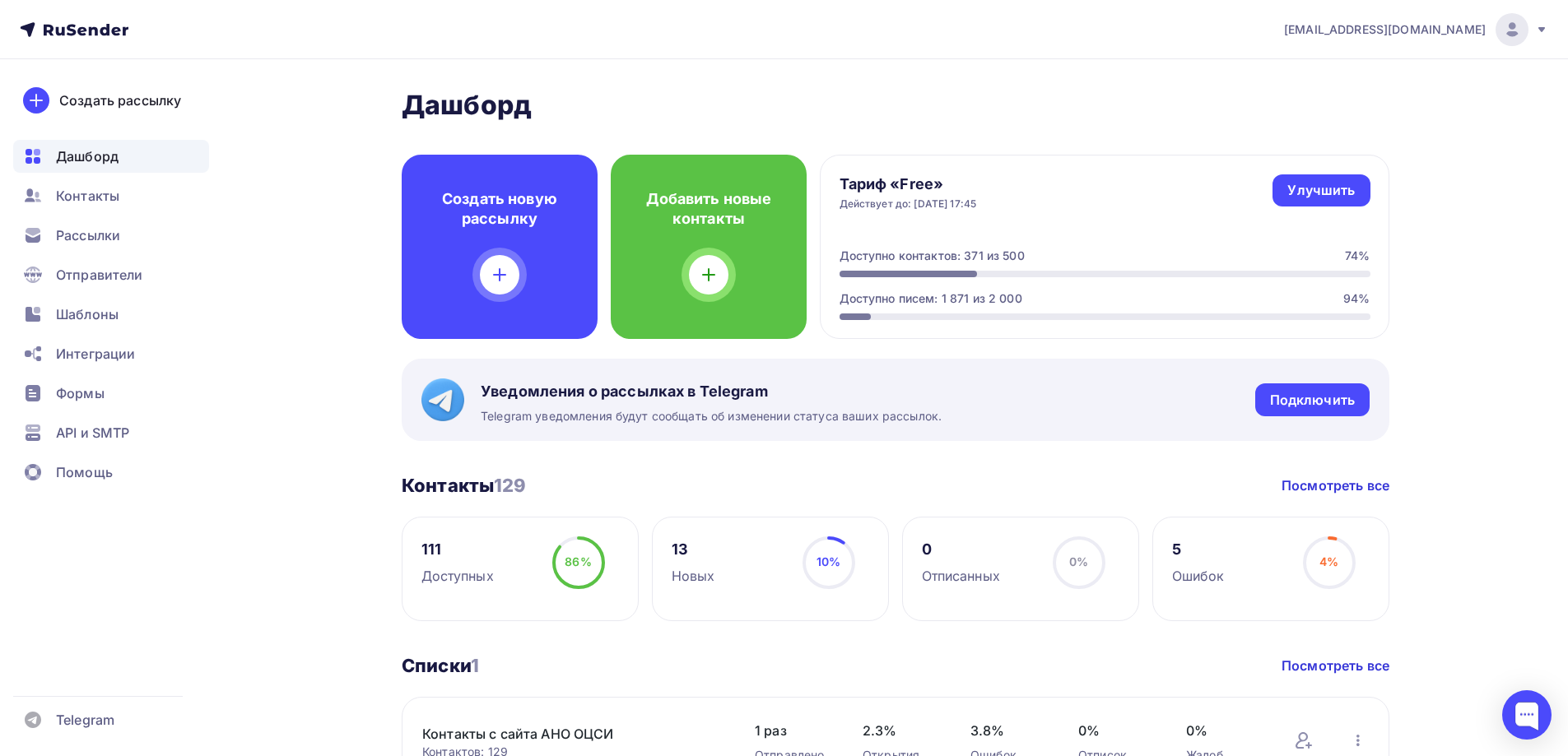
click at [989, 307] on div "Доступно писем: 1 871 из 2 000 94%" at bounding box center [1105, 305] width 530 height 30
click at [1327, 182] on div "Улучшить" at bounding box center [1321, 190] width 68 height 19
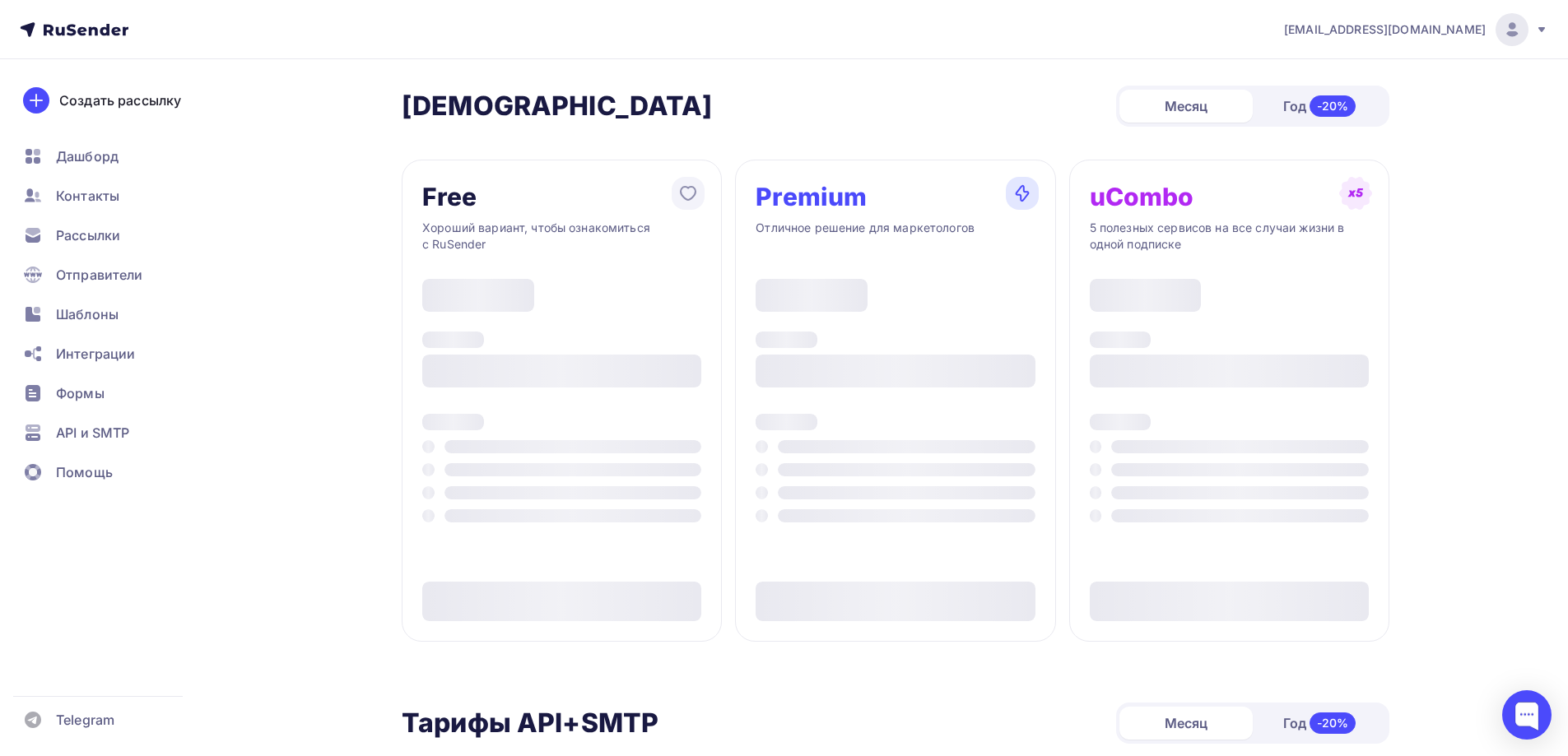
type input "500"
type input "100"
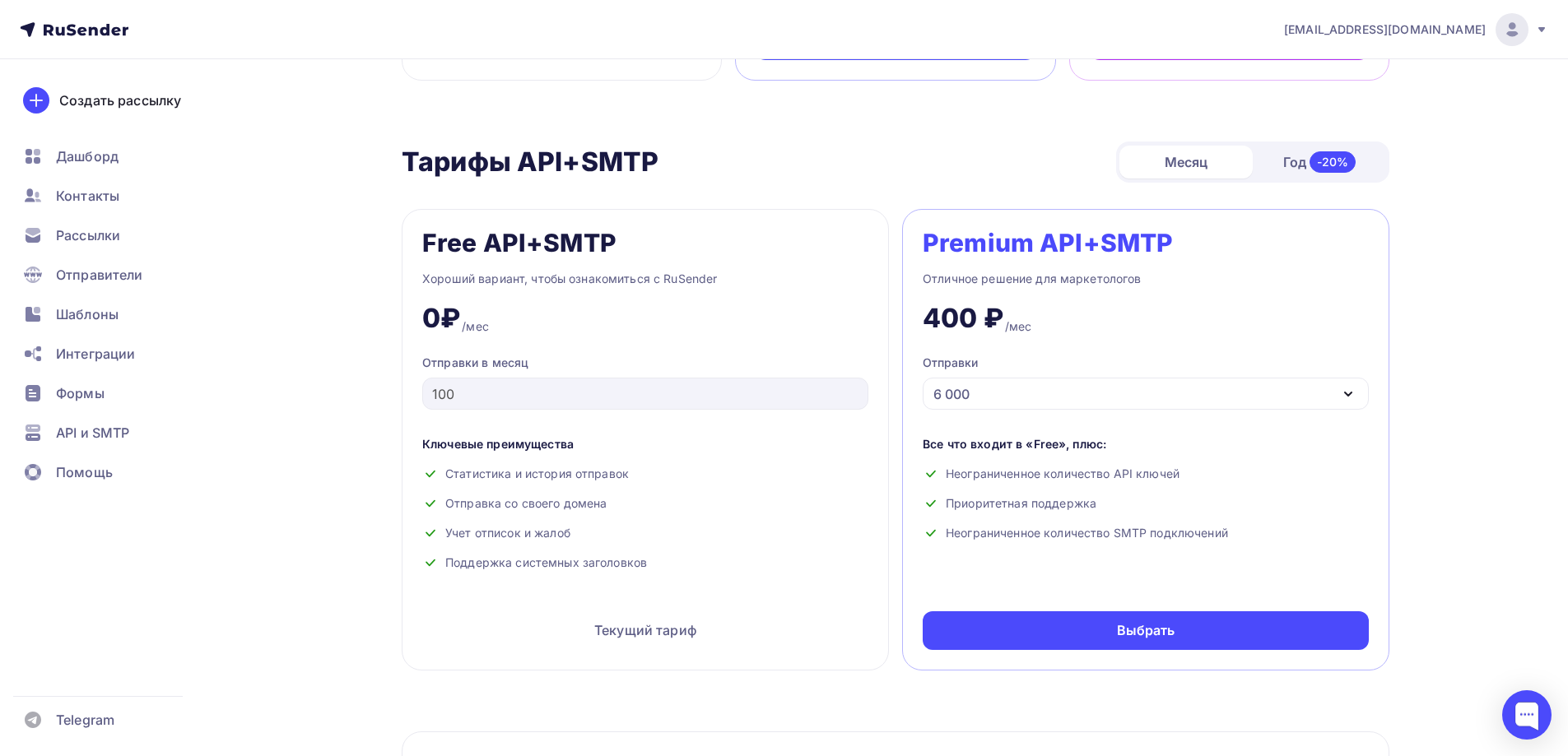
scroll to position [493, 0]
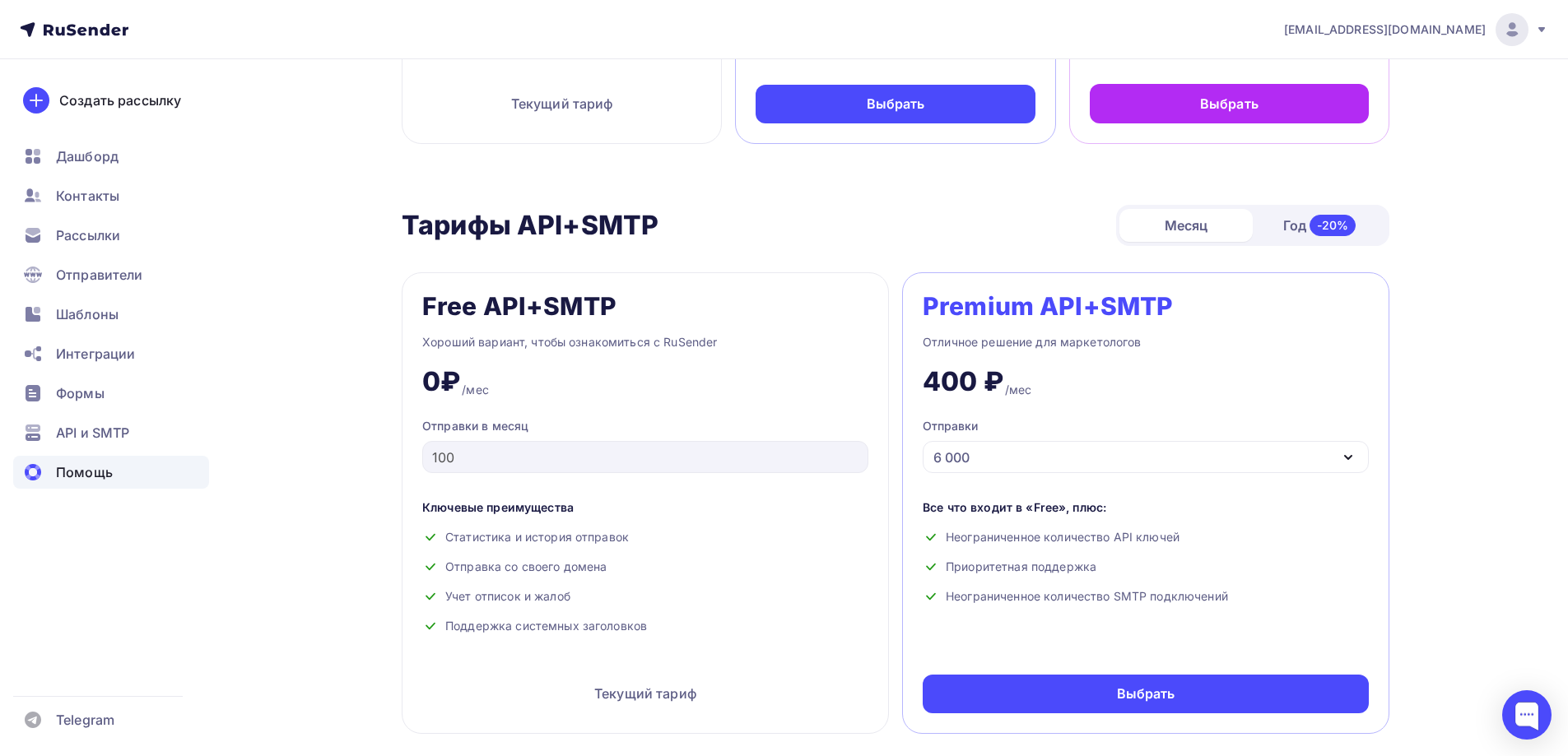
click at [108, 463] on span "Помощь" at bounding box center [84, 473] width 57 height 20
